Goal: Find specific page/section: Find specific page/section

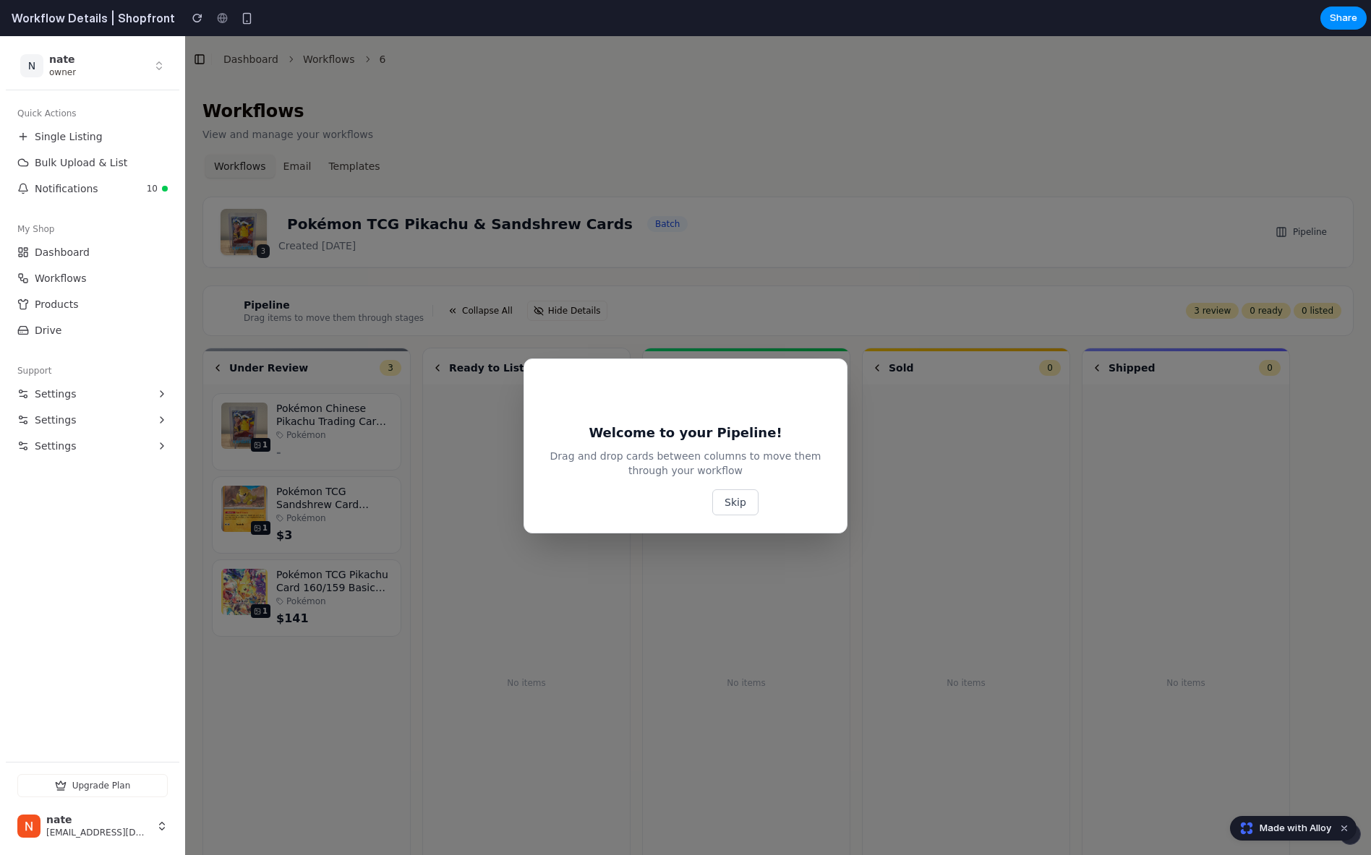
scroll to position [63, 0]
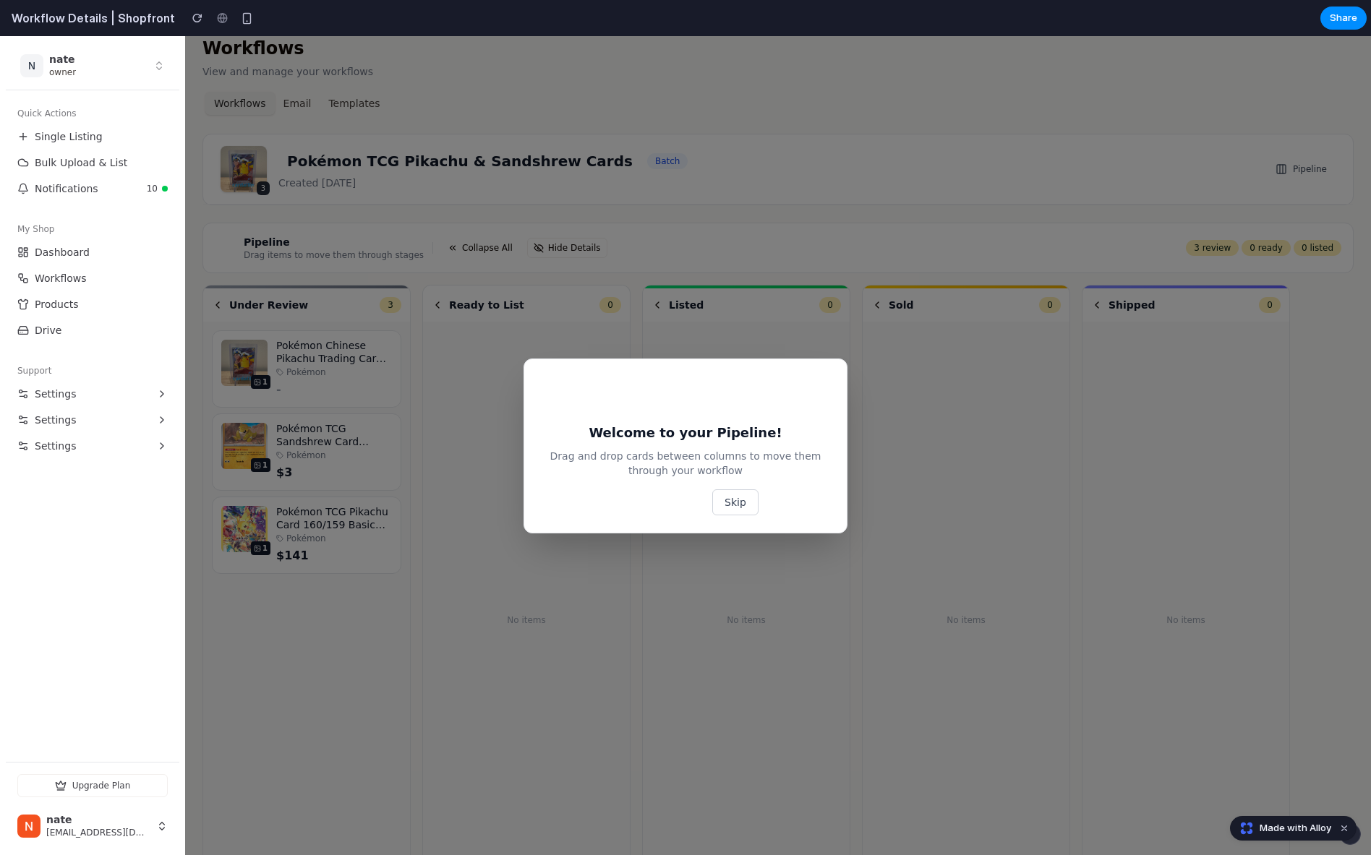
click at [725, 497] on button "Skip" at bounding box center [735, 502] width 46 height 26
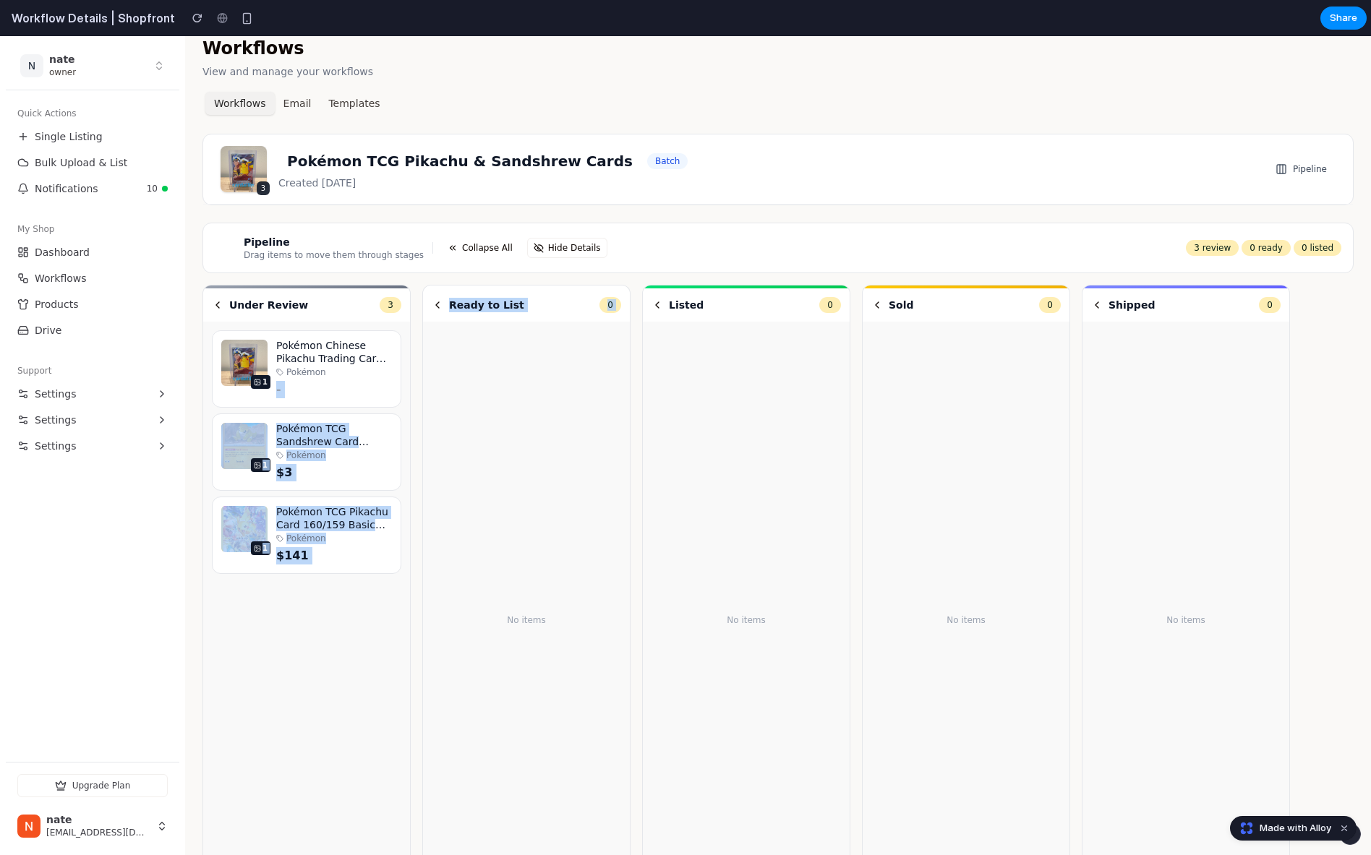
drag, startPoint x: 272, startPoint y: 388, endPoint x: 493, endPoint y: 410, distance: 222.3
click at [493, 410] on div "Under Review 3 1 Pokémon Chinese Pikachu Trading Card 070/096 Pokémon - 1 Pokém…" at bounding box center [777, 608] width 1151 height 646
click at [493, 410] on div "No items" at bounding box center [526, 619] width 189 height 579
drag, startPoint x: 340, startPoint y: 436, endPoint x: 534, endPoint y: 419, distance: 194.5
click at [535, 419] on div "Under Review 3 1 Pokémon Chinese Pikachu Trading Card 070/096 Pokémon - 1 Pokém…" at bounding box center [777, 608] width 1151 height 646
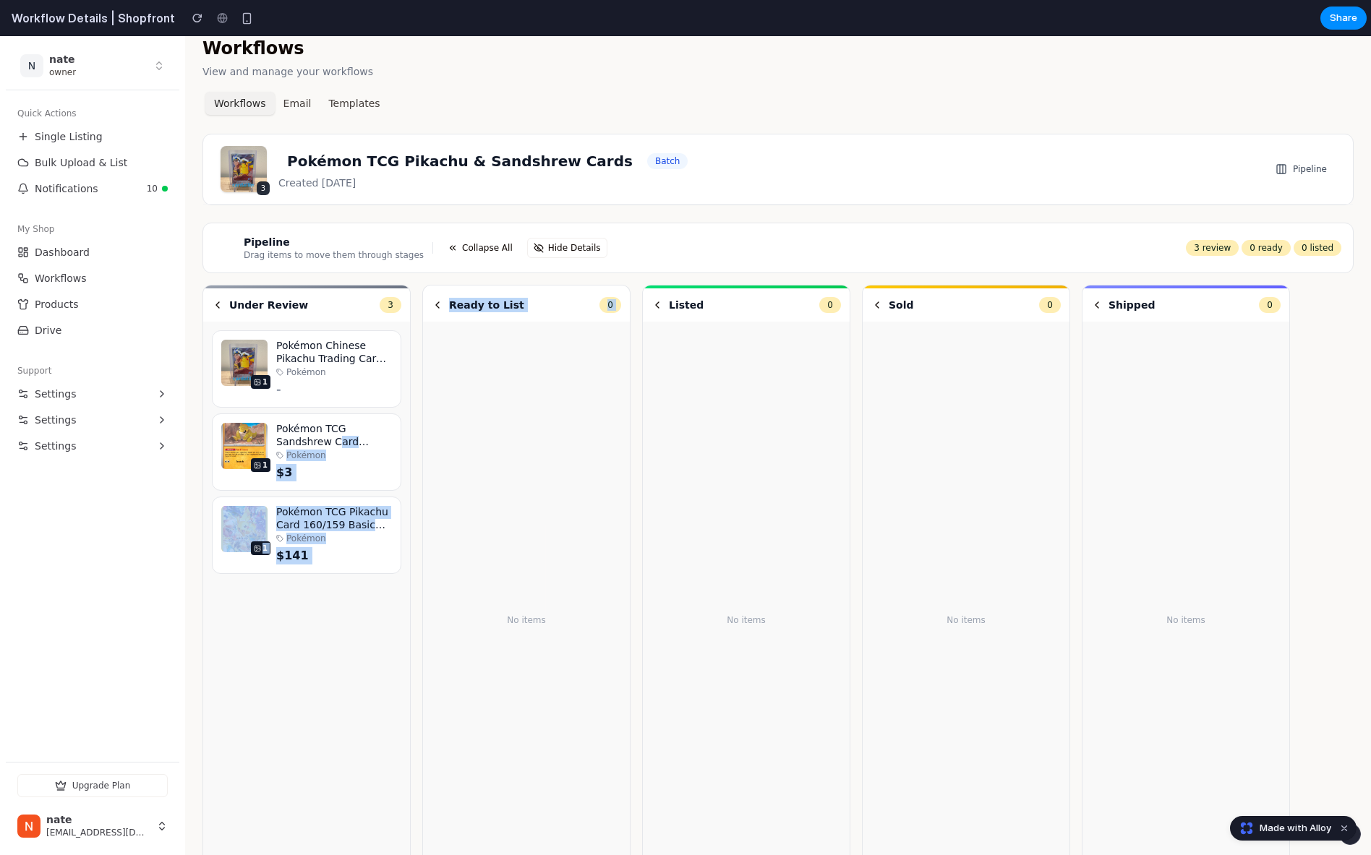
click at [534, 419] on div "No items" at bounding box center [526, 619] width 189 height 579
drag, startPoint x: 356, startPoint y: 510, endPoint x: 535, endPoint y: 452, distance: 188.4
click at [535, 452] on div "Under Review 3 1 Pokémon Chinese Pikachu Trading Card 070/096 Pokémon - 1 Pokém…" at bounding box center [777, 608] width 1151 height 646
click at [535, 452] on div "No items" at bounding box center [526, 619] width 189 height 579
